Goal: Transaction & Acquisition: Purchase product/service

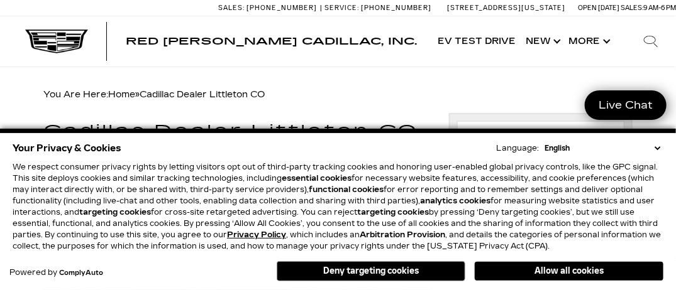
click at [657, 150] on select "English Spanish / Español English / [GEOGRAPHIC_DATA] Korean / 한국어 Vietnamese /…" at bounding box center [602, 148] width 122 height 11
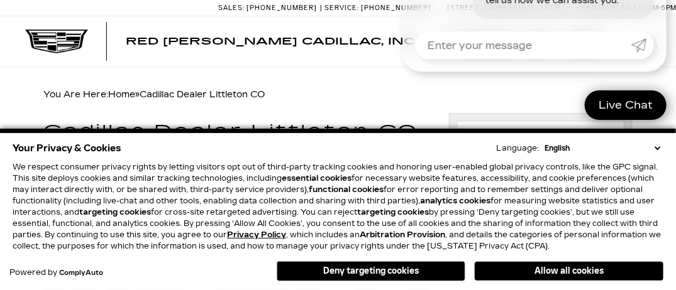
click at [366, 271] on button "Deny targeting cookies" at bounding box center [371, 271] width 189 height 20
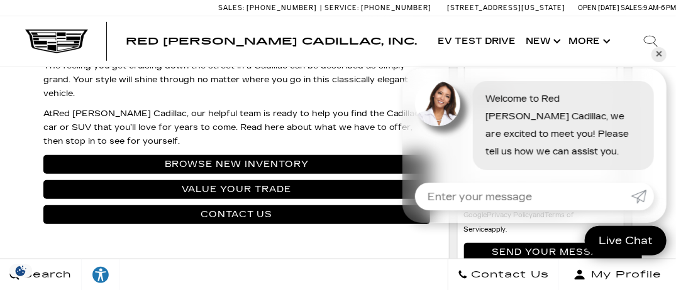
scroll to position [251, 0]
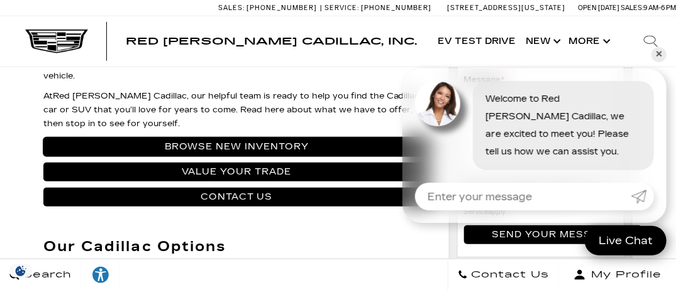
click at [222, 142] on link "Browse New Inventory" at bounding box center [236, 147] width 386 height 19
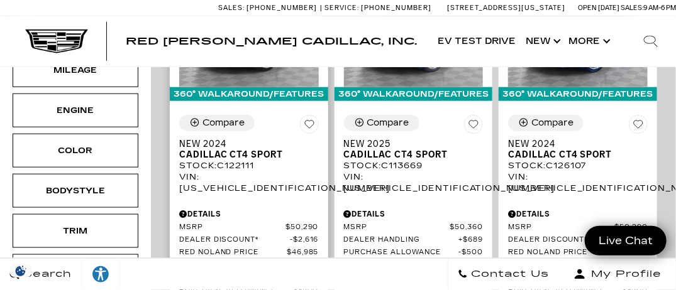
scroll to position [440, 0]
